Goal: Task Accomplishment & Management: Use online tool/utility

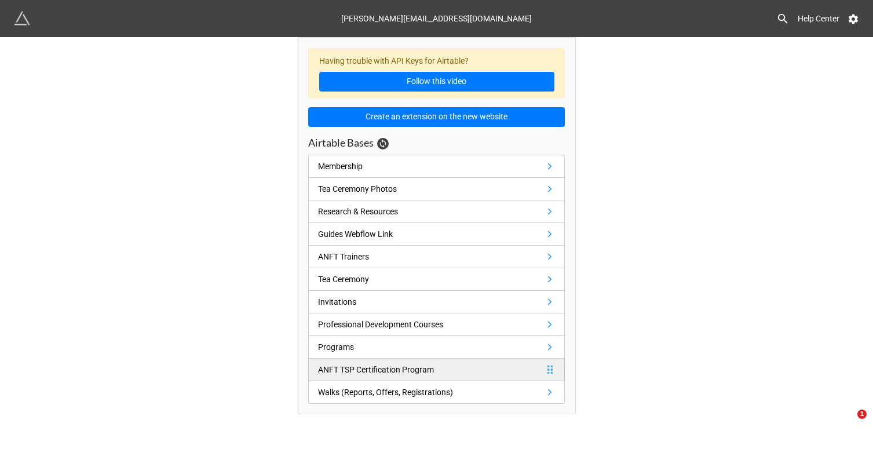
click at [371, 367] on div "ANFT TSP Certification Program" at bounding box center [376, 369] width 116 height 13
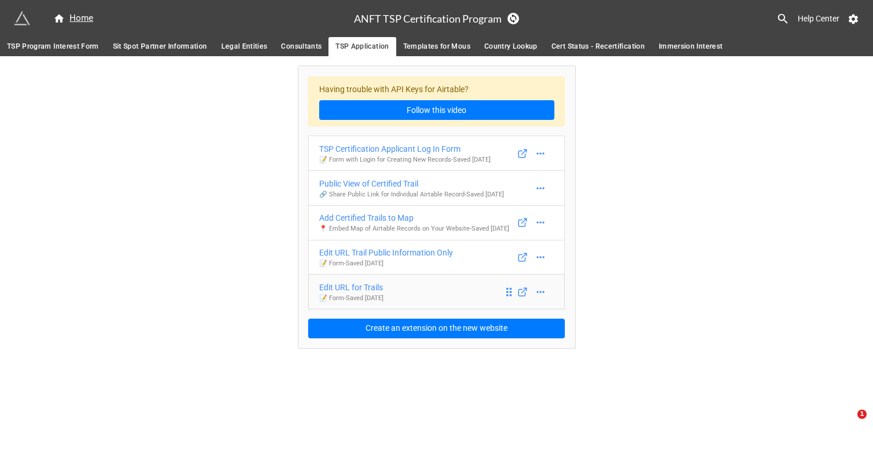
click at [367, 294] on div "Edit URL for Trails" at bounding box center [351, 287] width 64 height 13
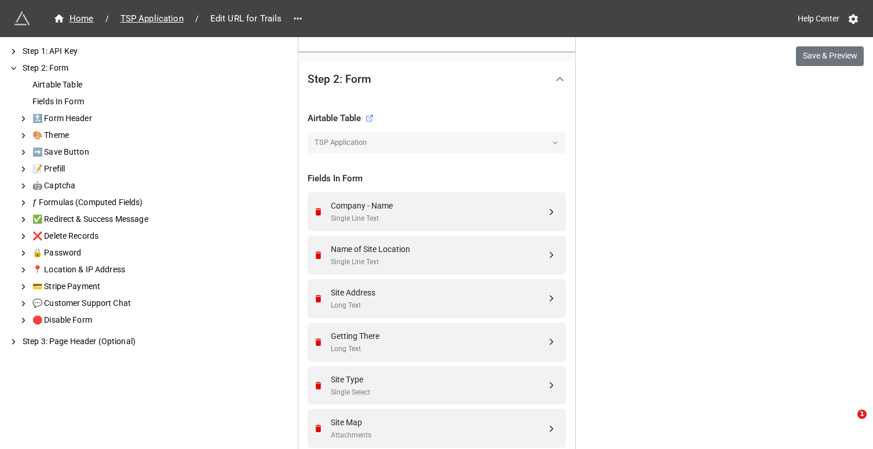
scroll to position [332, 0]
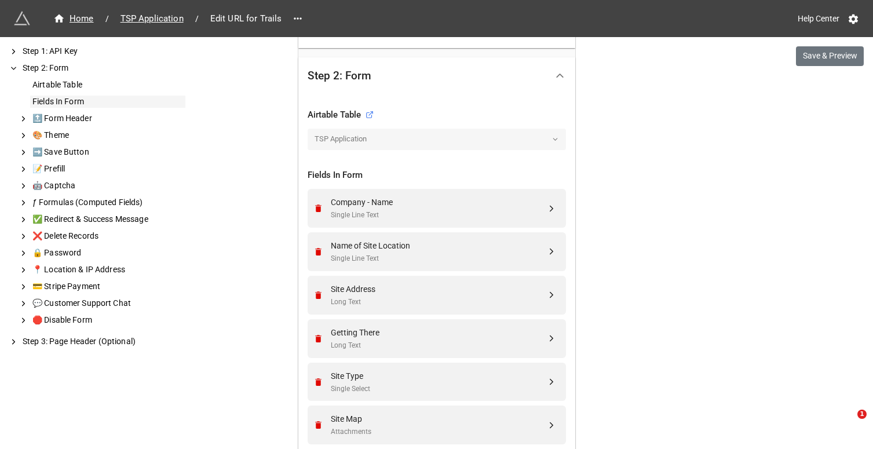
click at [57, 107] on div "Fields In Form" at bounding box center [107, 102] width 155 height 12
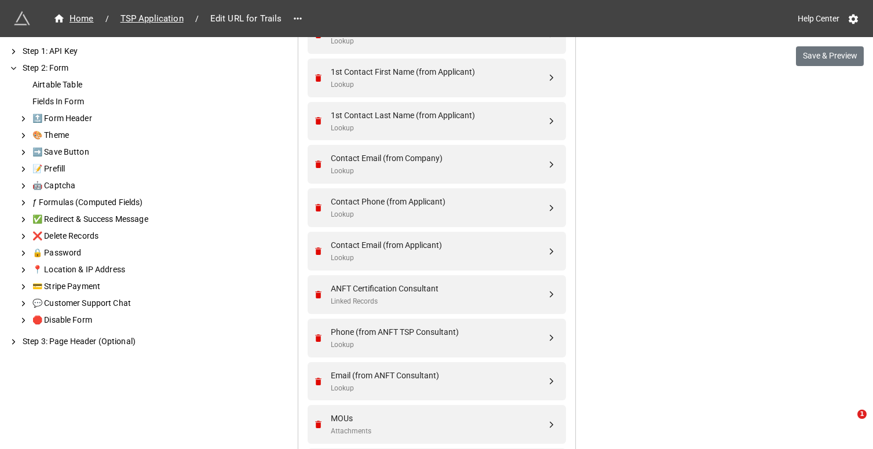
click at [59, 106] on div "Fields In Form" at bounding box center [107, 102] width 155 height 12
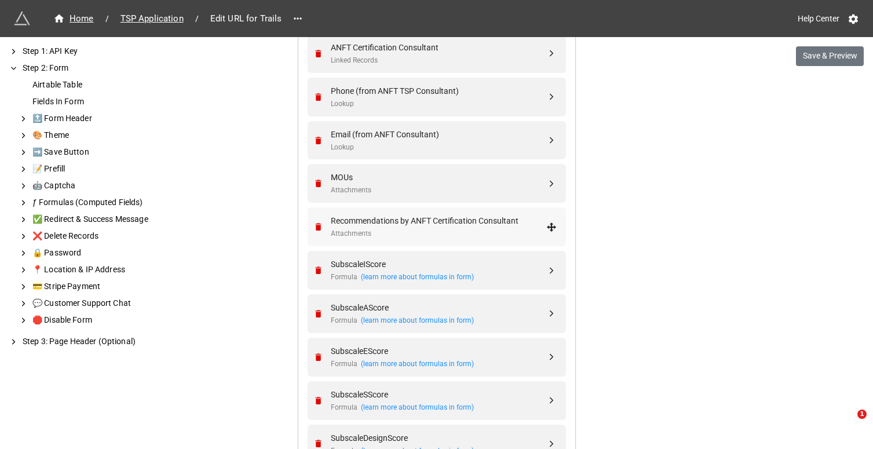
scroll to position [1403, 0]
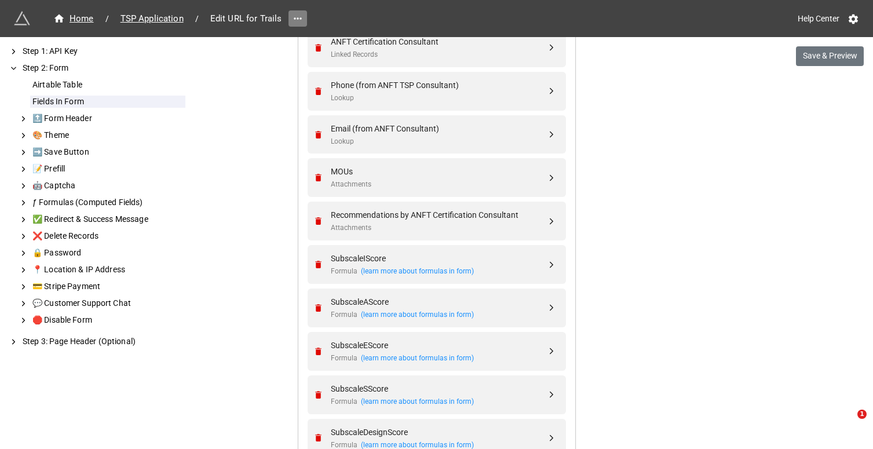
click at [294, 20] on icon at bounding box center [298, 19] width 12 height 12
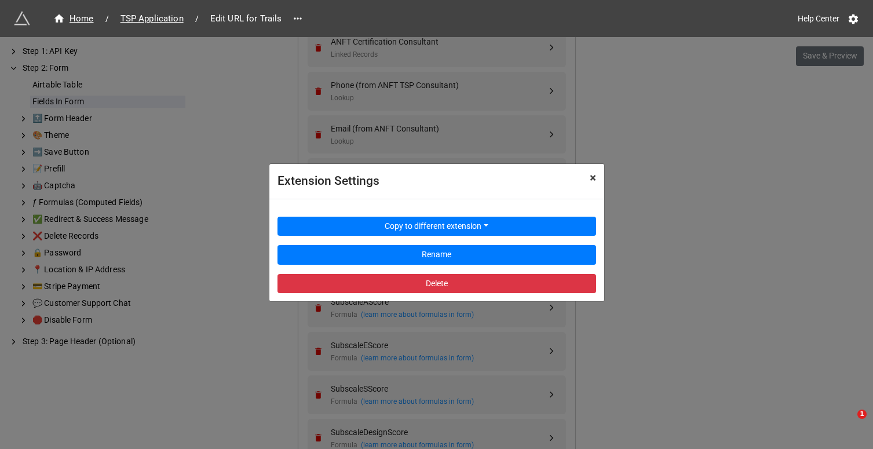
click at [593, 181] on span "×" at bounding box center [593, 178] width 6 height 14
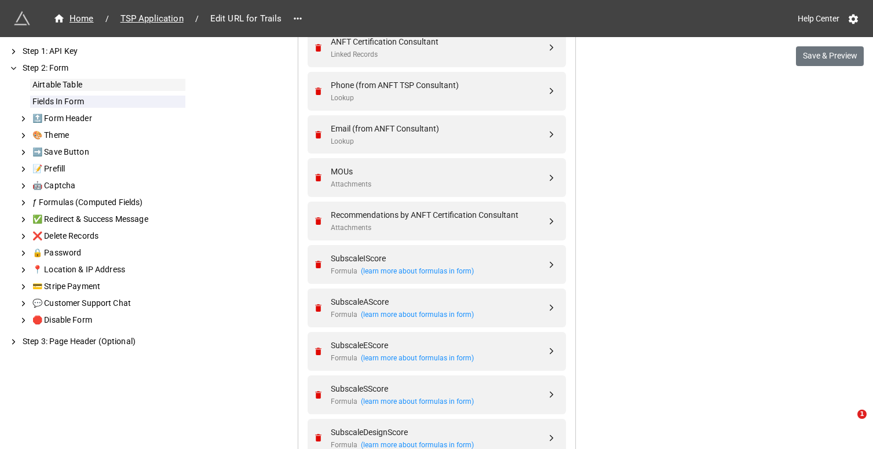
click at [47, 88] on div "Airtable Table" at bounding box center [107, 85] width 155 height 12
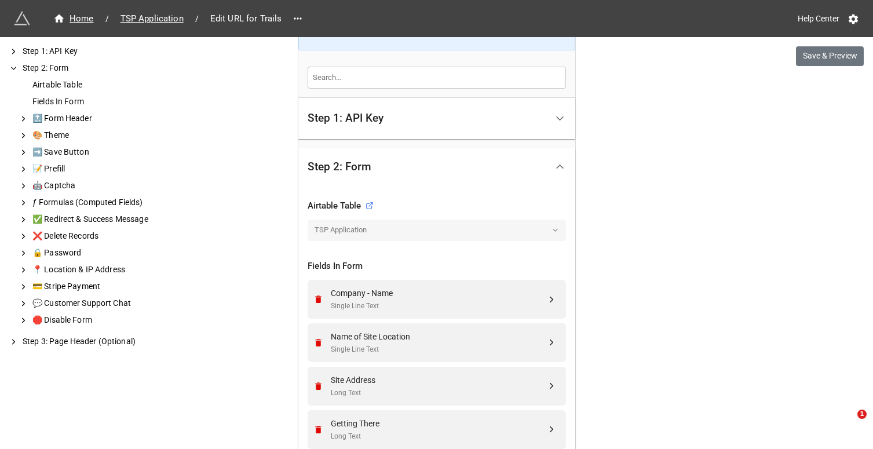
scroll to position [236, 0]
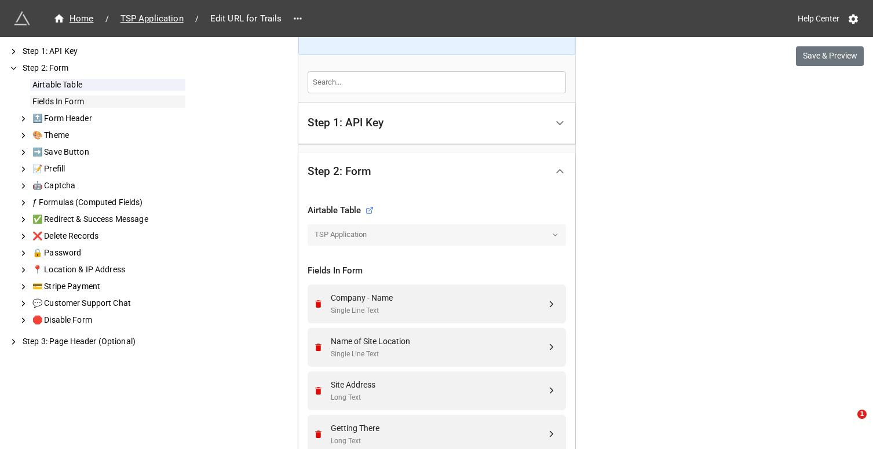
click at [45, 100] on div "Fields In Form" at bounding box center [107, 102] width 155 height 12
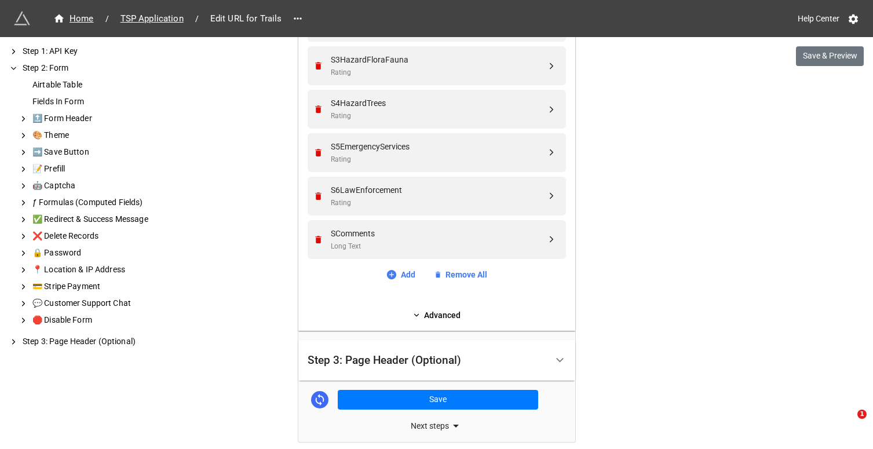
scroll to position [3820, 0]
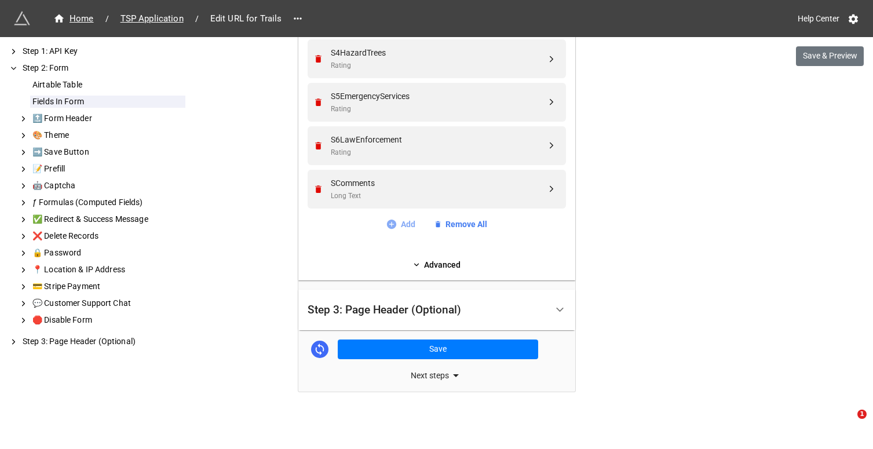
click at [387, 224] on icon at bounding box center [391, 223] width 9 height 9
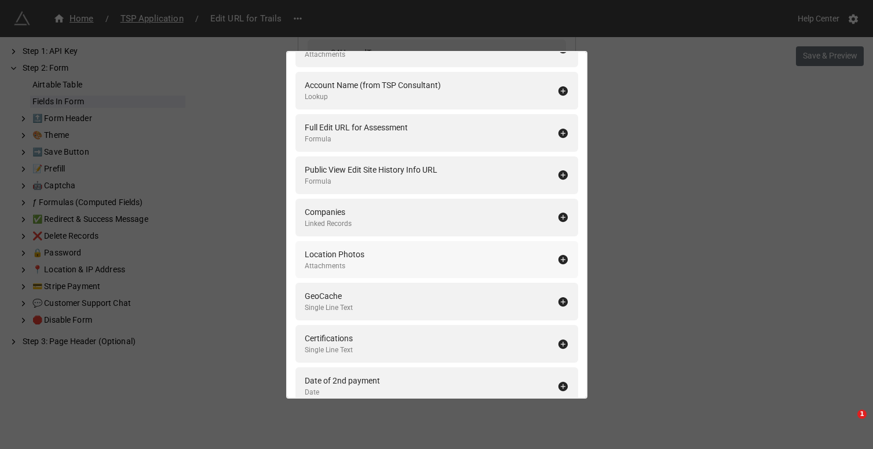
scroll to position [0, 0]
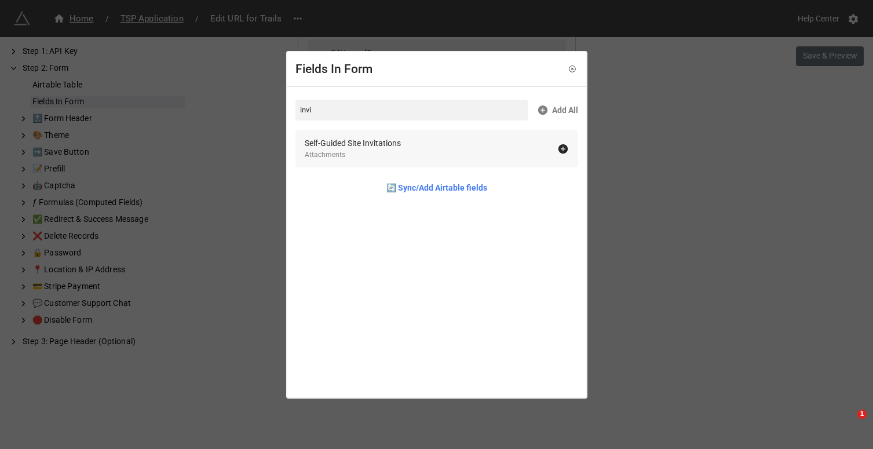
type input "invi"
click at [558, 149] on icon at bounding box center [562, 148] width 9 height 9
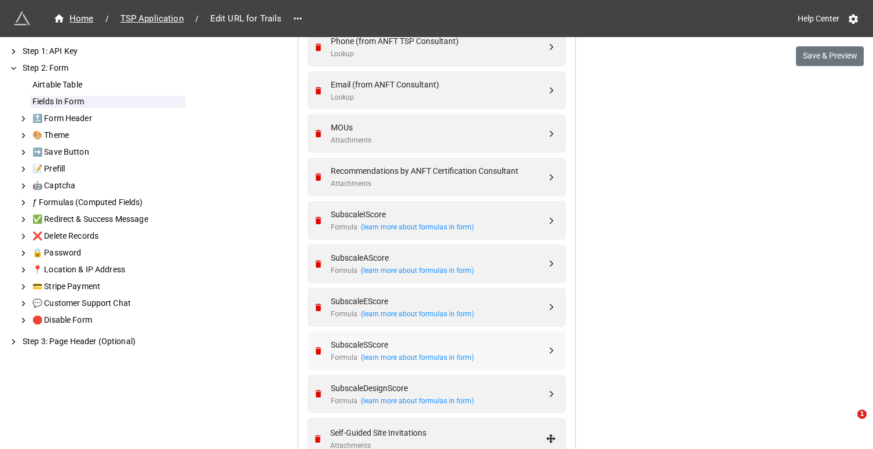
scroll to position [1474, 0]
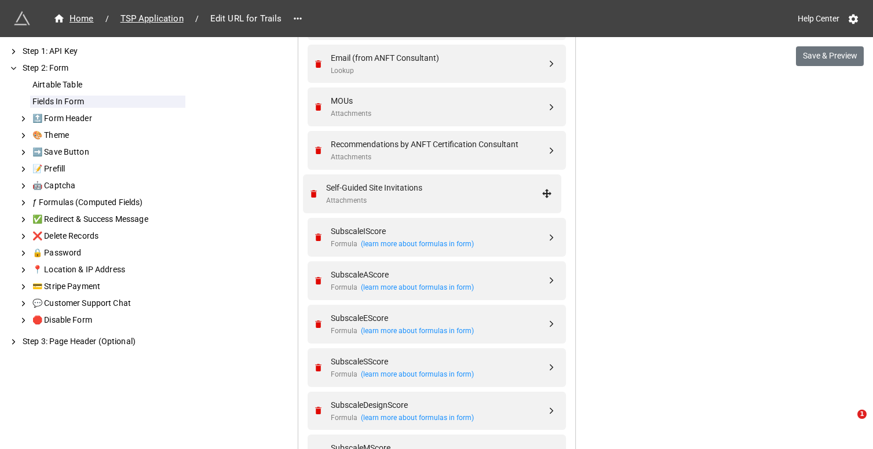
drag, startPoint x: 547, startPoint y: 231, endPoint x: 545, endPoint y: 192, distance: 39.4
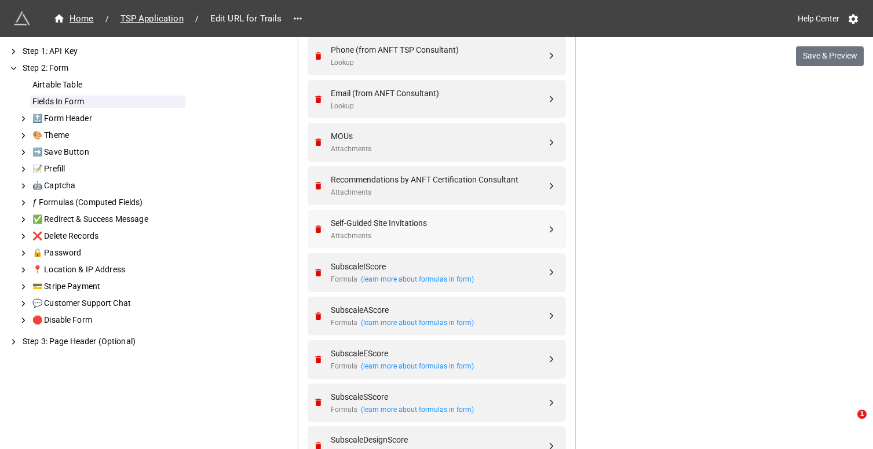
scroll to position [1437, 0]
click at [814, 59] on button "Save & Preview" at bounding box center [830, 56] width 68 height 20
click at [812, 59] on button "Save & Preview" at bounding box center [830, 56] width 68 height 20
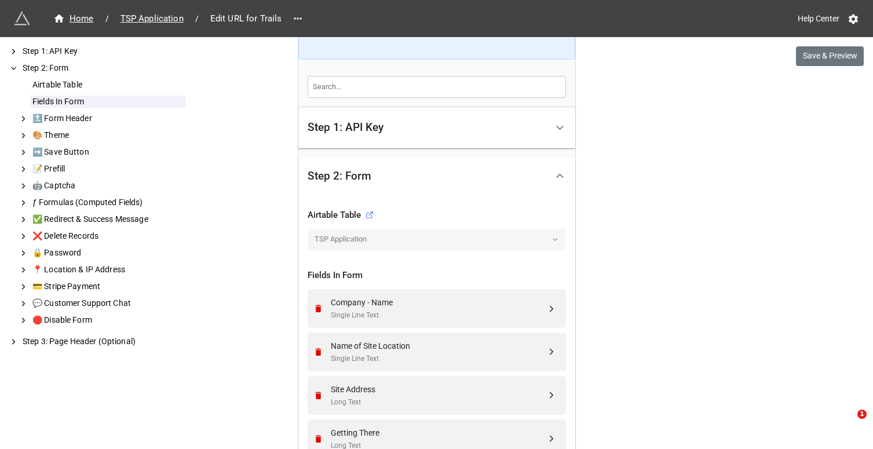
scroll to position [229, 0]
